Goal: Information Seeking & Learning: Find specific fact

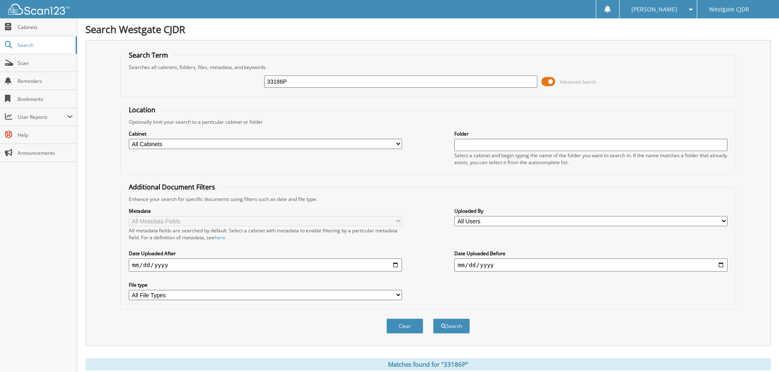
drag, startPoint x: 317, startPoint y: 86, endPoint x: 260, endPoint y: 78, distance: 57.8
click at [264, 92] on div "33186P Advanced Search" at bounding box center [428, 82] width 607 height 22
paste input "30877P"
type input "30877P"
click at [433, 319] on button "Search" at bounding box center [451, 326] width 37 height 15
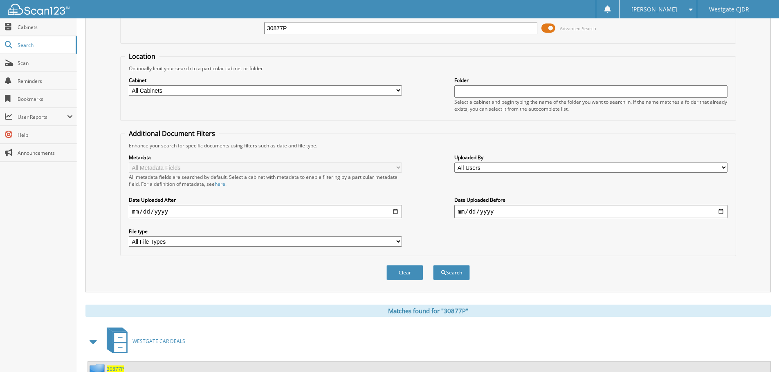
scroll to position [116, 0]
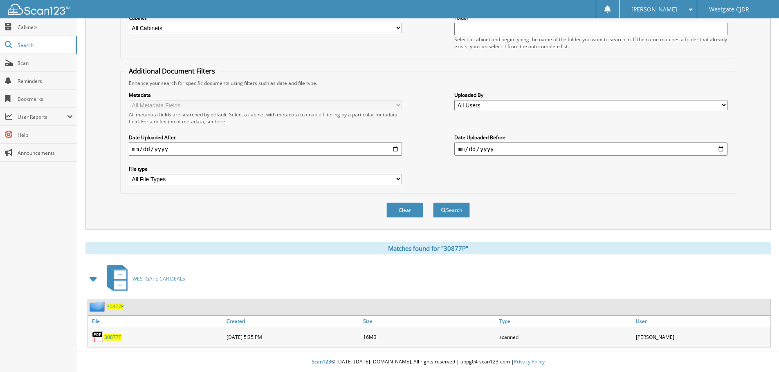
click at [118, 335] on span "30877P" at bounding box center [112, 337] width 17 height 7
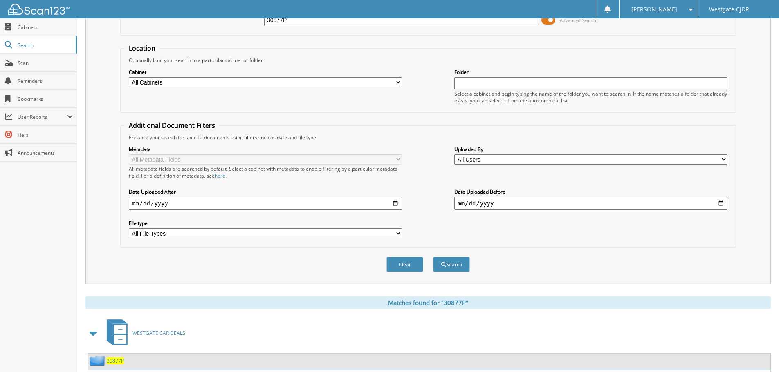
scroll to position [0, 0]
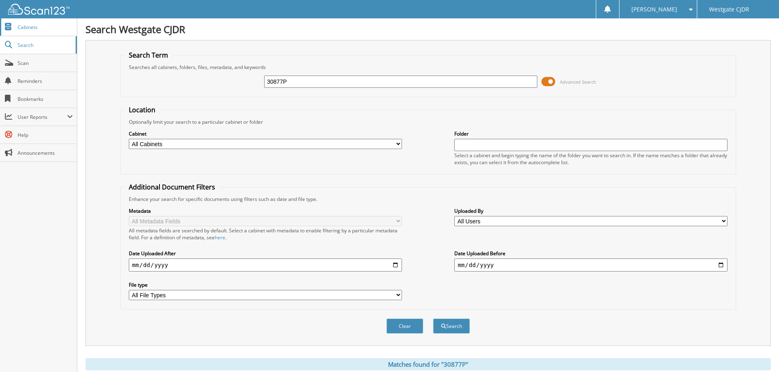
click at [42, 25] on span "Cabinets" at bounding box center [45, 27] width 55 height 7
